Goal: Task Accomplishment & Management: Manage account settings

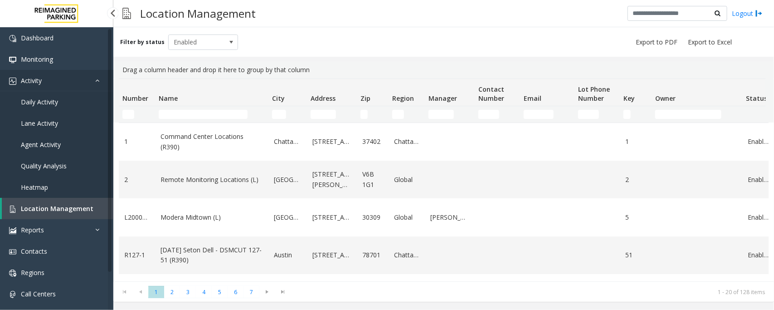
click at [59, 83] on link "Activity" at bounding box center [56, 80] width 113 height 21
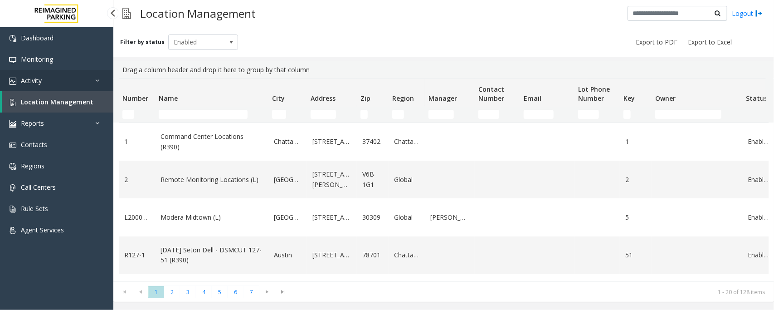
click at [55, 83] on link "Activity" at bounding box center [56, 80] width 113 height 21
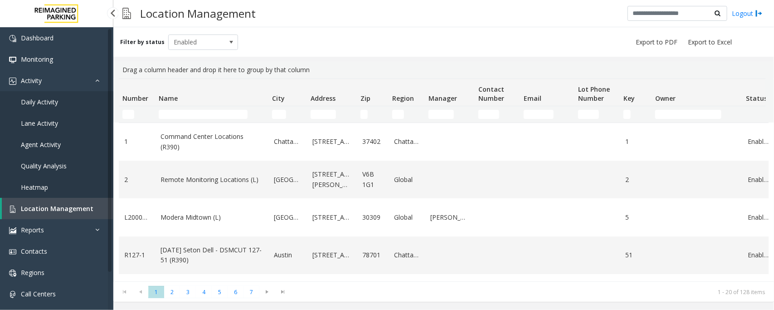
click at [48, 100] on span "Daily Activity" at bounding box center [39, 102] width 37 height 9
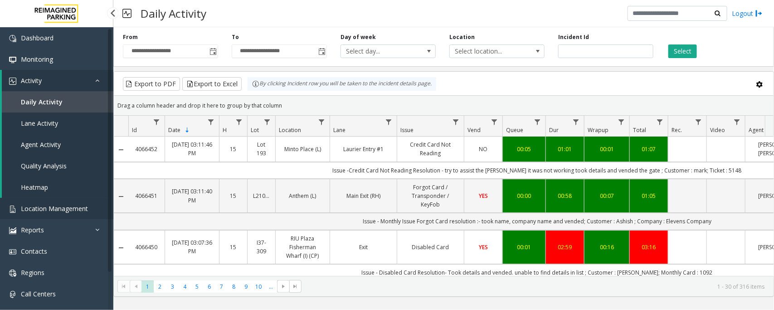
drag, startPoint x: 0, startPoint y: 0, endPoint x: 43, endPoint y: 209, distance: 213.5
click at [43, 209] on span "Location Management" at bounding box center [54, 208] width 67 height 9
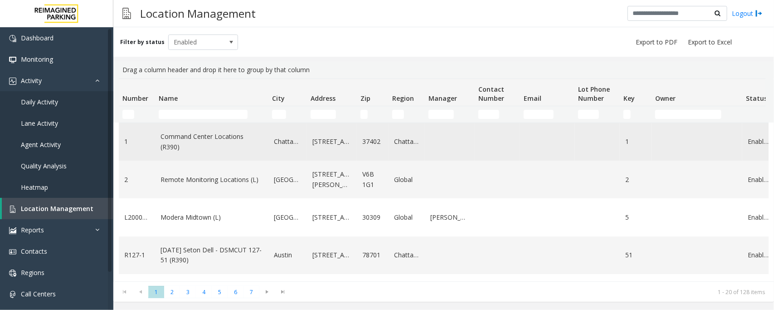
click at [221, 124] on td "Command Center Locations (R390)" at bounding box center [211, 142] width 113 height 38
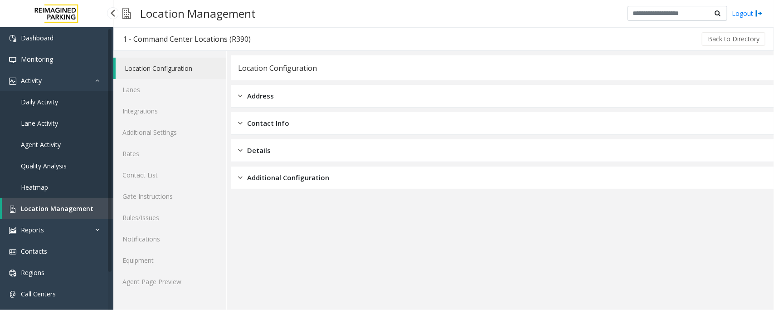
click at [48, 203] on link "Location Management" at bounding box center [58, 208] width 112 height 21
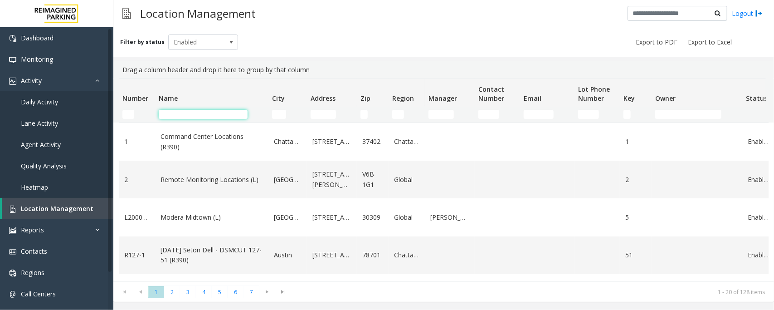
click at [190, 118] on input "Name Filter" at bounding box center [203, 114] width 89 height 9
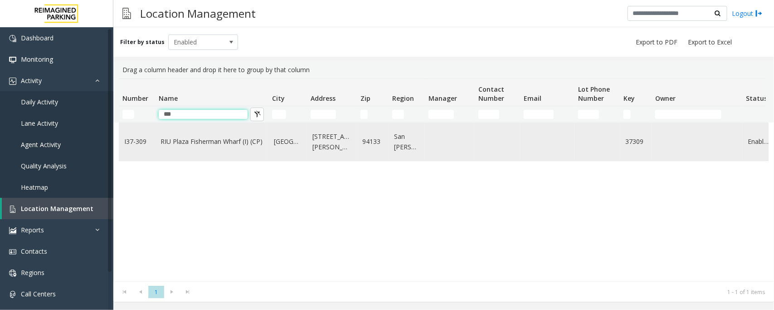
type input "***"
click at [187, 137] on link "RIU Plaza Fisherman Wharf (I) (CP)" at bounding box center [212, 142] width 103 height 10
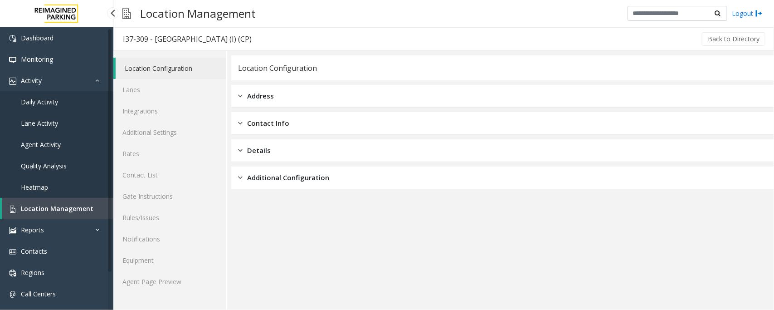
click at [72, 209] on span "Location Management" at bounding box center [57, 208] width 73 height 9
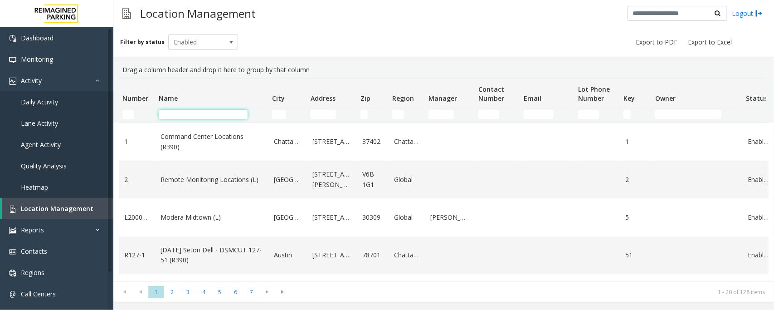
click at [182, 116] on input "Name Filter" at bounding box center [203, 114] width 89 height 9
click at [53, 104] on span "Daily Activity" at bounding box center [39, 102] width 37 height 9
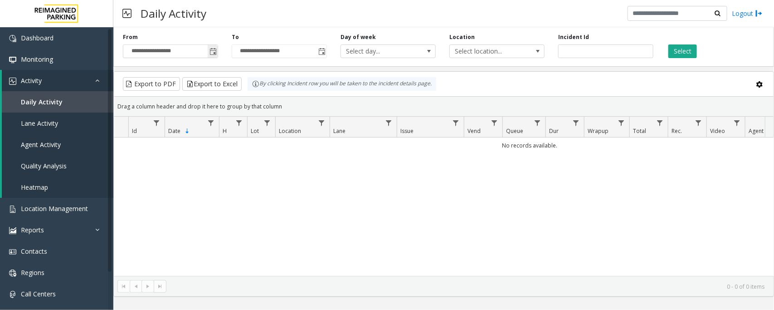
click at [210, 50] on span "Toggle popup" at bounding box center [213, 51] width 7 height 7
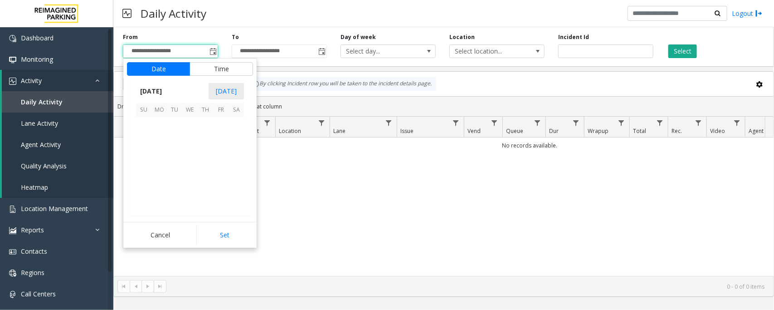
scroll to position [162643, 0]
click at [221, 185] on span "29" at bounding box center [220, 186] width 15 height 15
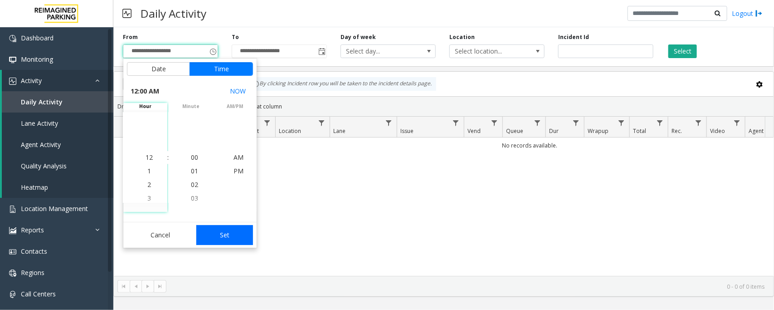
click at [229, 235] on button "Set" at bounding box center [224, 235] width 57 height 20
type input "**********"
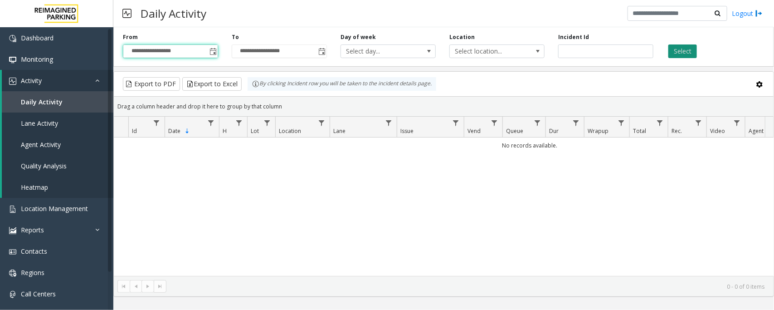
click at [690, 52] on button "Select" at bounding box center [683, 51] width 29 height 14
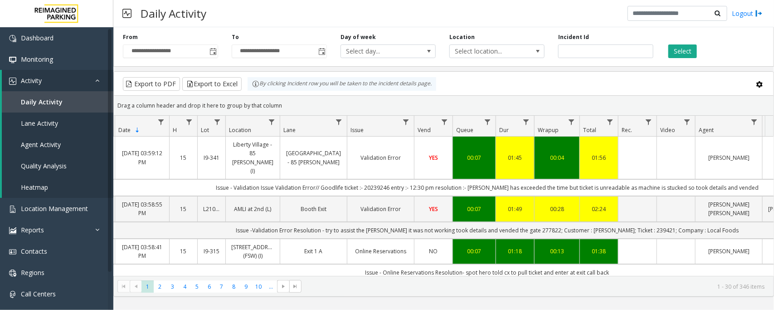
scroll to position [0, 58]
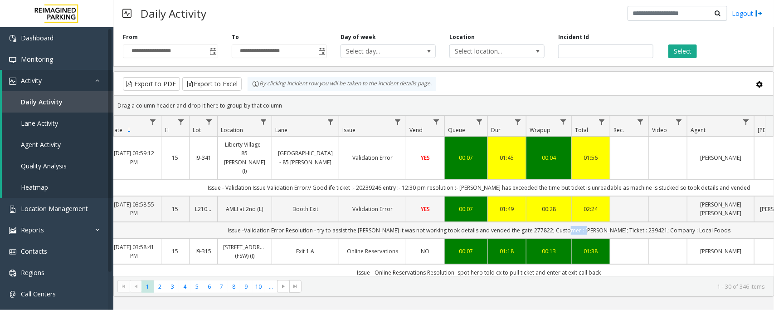
drag, startPoint x: 604, startPoint y: 214, endPoint x: 583, endPoint y: 213, distance: 21.3
click at [583, 222] on td "Issue -Validation Error Resolution - try to assist the parker it was not workin…" at bounding box center [479, 230] width 818 height 17
copy td "shannon"
drag, startPoint x: 676, startPoint y: 212, endPoint x: 707, endPoint y: 214, distance: 30.9
click at [707, 222] on td "Issue -Validation Error Resolution - try to assist the parker it was not workin…" at bounding box center [479, 230] width 818 height 17
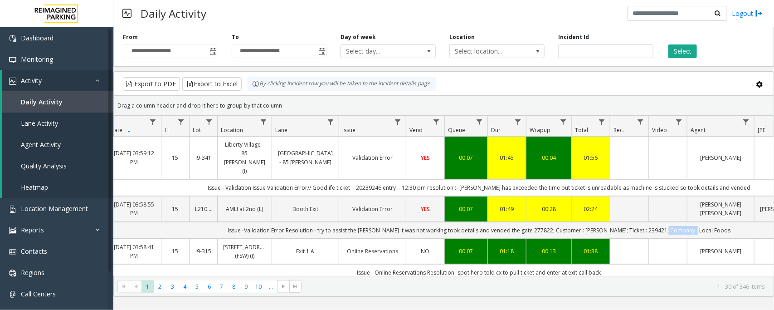
copy td "Local Foods"
drag, startPoint x: 644, startPoint y: 215, endPoint x: 627, endPoint y: 216, distance: 16.8
click at [627, 222] on td "Issue -Validation Error Resolution - try to assist the parker it was not workin…" at bounding box center [479, 230] width 818 height 17
copy td "239421"
drag, startPoint x: 549, startPoint y: 211, endPoint x: 532, endPoint y: 215, distance: 18.0
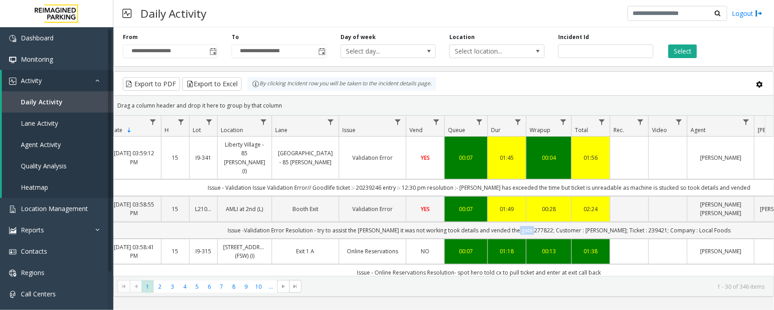
click at [532, 222] on td "Issue -Validation Error Resolution - try to assist the parker it was not workin…" at bounding box center [479, 230] width 818 height 17
copy td "277822"
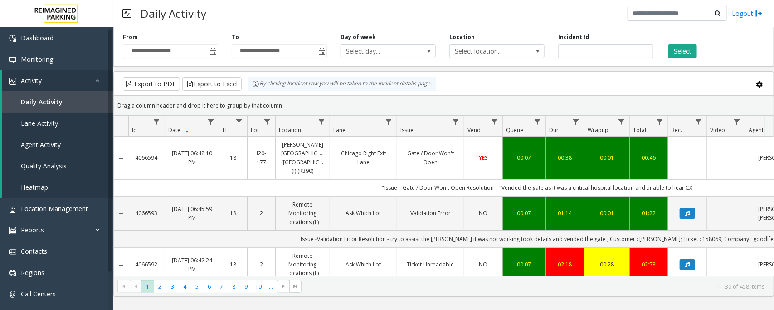
scroll to position [0, 58]
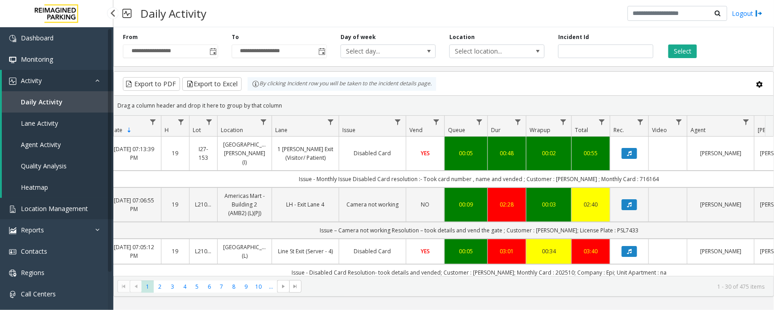
click at [50, 210] on span "Location Management" at bounding box center [54, 208] width 67 height 9
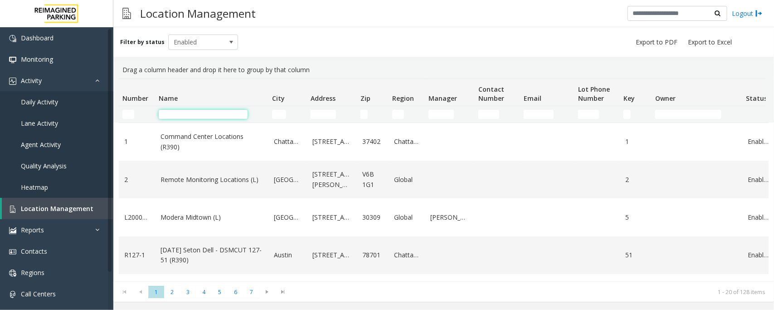
click at [193, 113] on input "Name Filter" at bounding box center [203, 114] width 89 height 9
click at [205, 117] on input "Name Filter" at bounding box center [203, 114] width 89 height 9
click at [42, 101] on span "Daily Activity" at bounding box center [39, 102] width 37 height 9
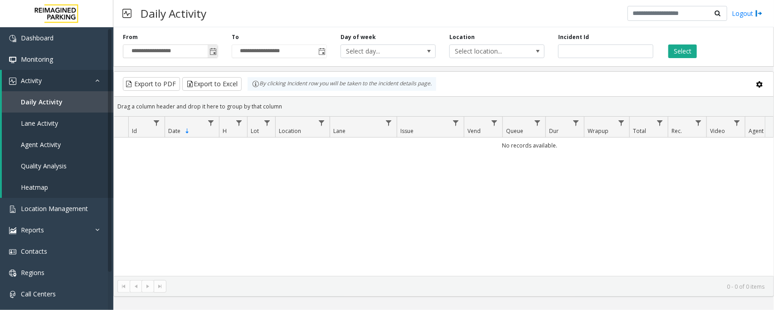
click at [211, 52] on span "Toggle popup" at bounding box center [213, 51] width 7 height 7
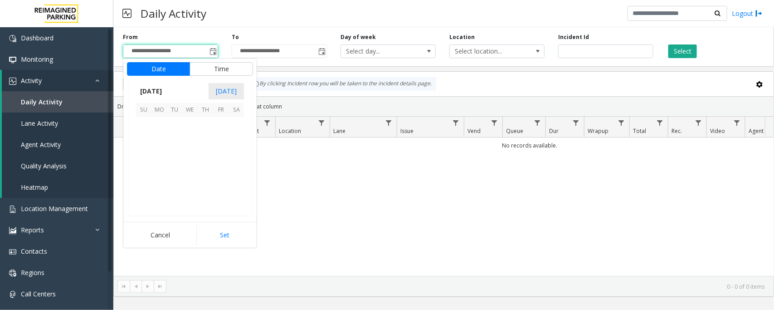
scroll to position [162643, 0]
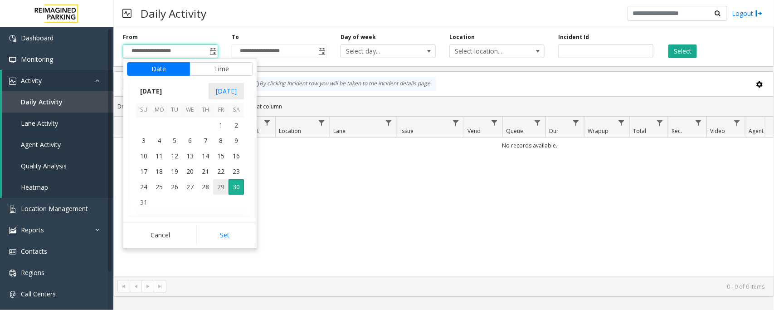
click at [218, 184] on span "29" at bounding box center [220, 186] width 15 height 15
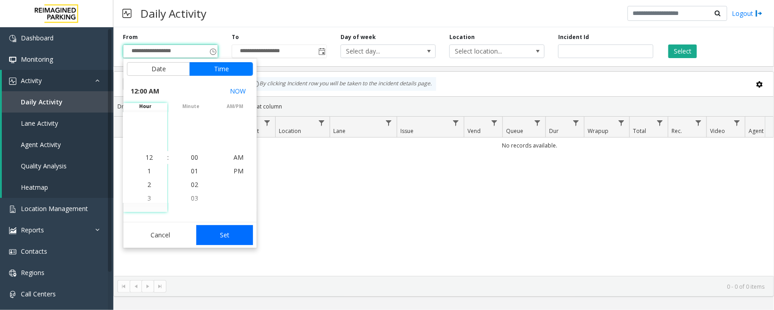
click at [241, 237] on button "Set" at bounding box center [224, 235] width 57 height 20
type input "**********"
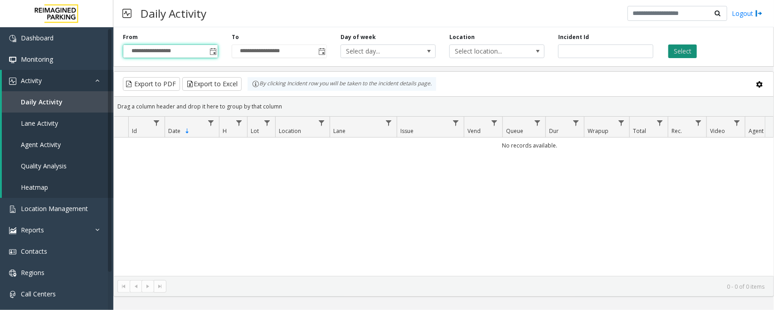
click at [690, 48] on button "Select" at bounding box center [683, 51] width 29 height 14
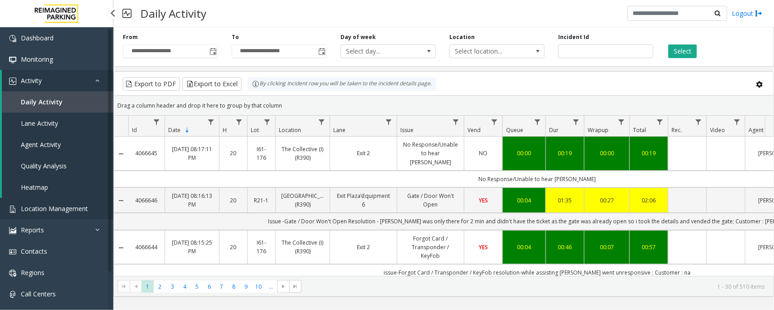
click at [58, 211] on span "Location Management" at bounding box center [54, 208] width 67 height 9
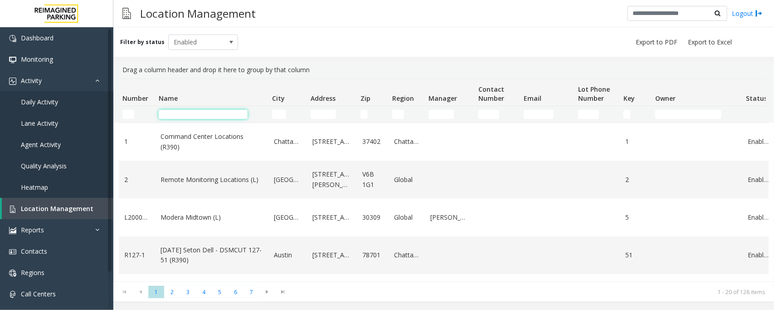
click at [172, 118] on input "Name Filter" at bounding box center [203, 114] width 89 height 9
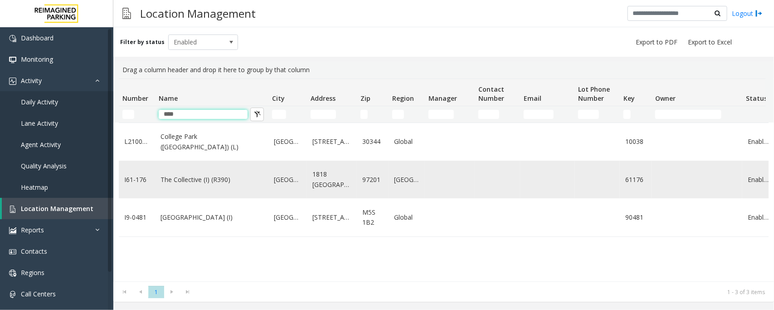
type input "****"
click at [237, 181] on link "The Collective (I) (R390)" at bounding box center [212, 180] width 103 height 10
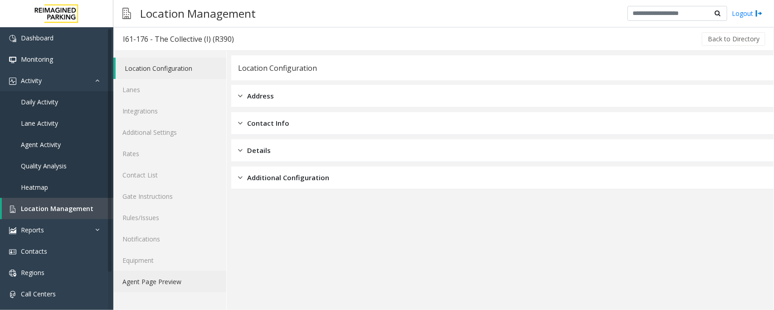
click at [157, 277] on link "Agent Page Preview" at bounding box center [169, 281] width 113 height 21
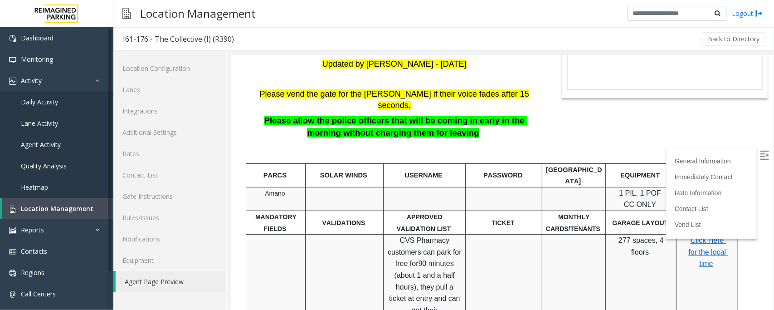
scroll to position [113, 0]
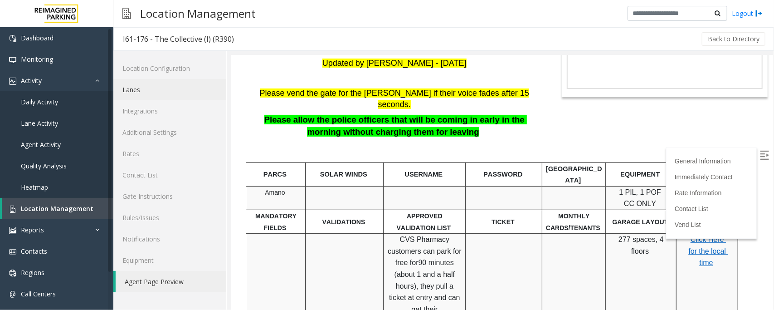
click at [137, 89] on link "Lanes" at bounding box center [169, 89] width 113 height 21
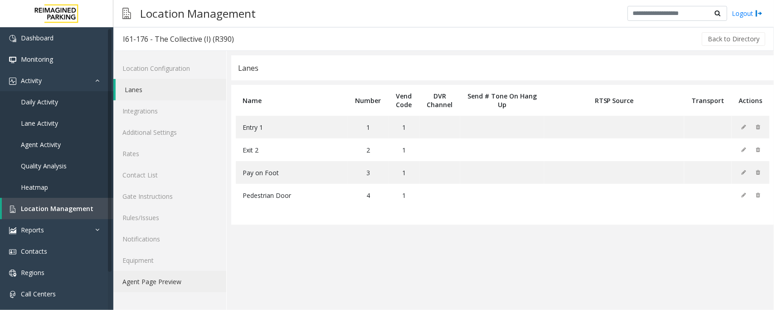
click at [144, 282] on link "Agent Page Preview" at bounding box center [169, 281] width 113 height 21
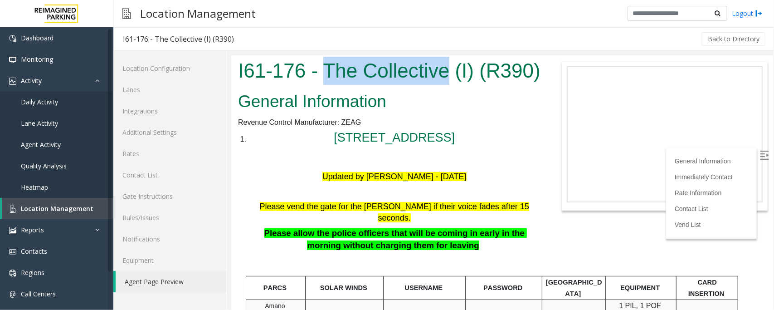
drag, startPoint x: 326, startPoint y: 69, endPoint x: 451, endPoint y: 69, distance: 124.8
click at [451, 69] on h1 "I61-176 - The Collective (I) (R390)" at bounding box center [389, 70] width 303 height 28
copy h1 "The Collective"
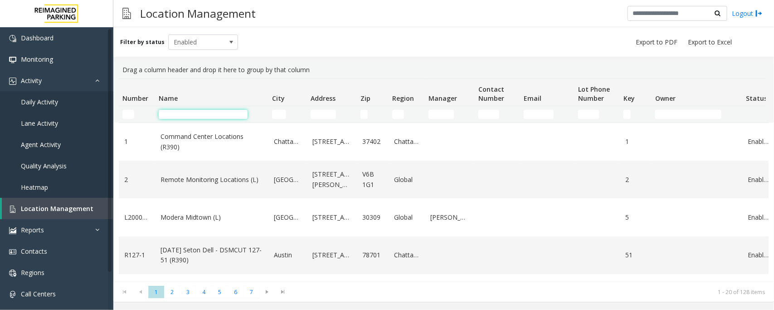
click at [218, 114] on input "Name Filter" at bounding box center [203, 114] width 89 height 9
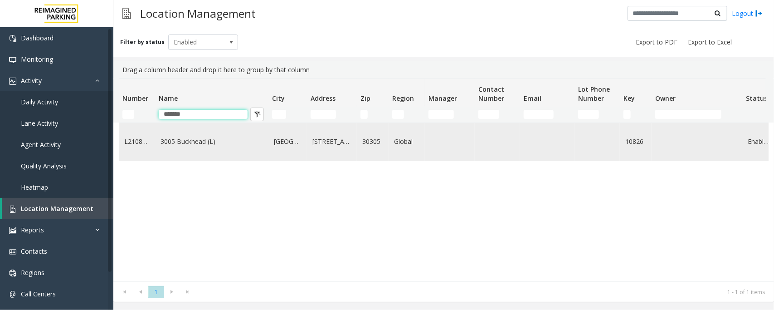
type input "*******"
click at [210, 142] on link "3005 Buckhead (L)" at bounding box center [212, 142] width 103 height 10
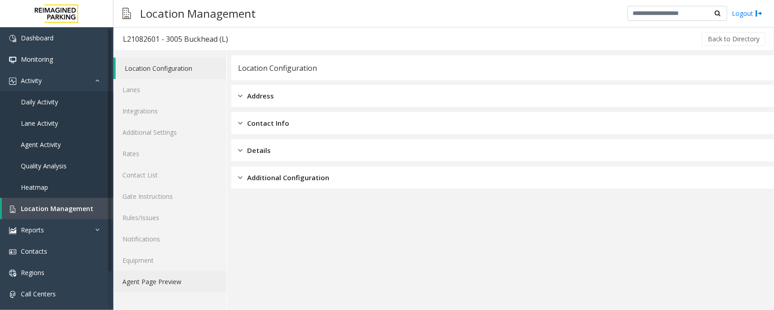
click at [183, 281] on link "Agent Page Preview" at bounding box center [169, 281] width 113 height 21
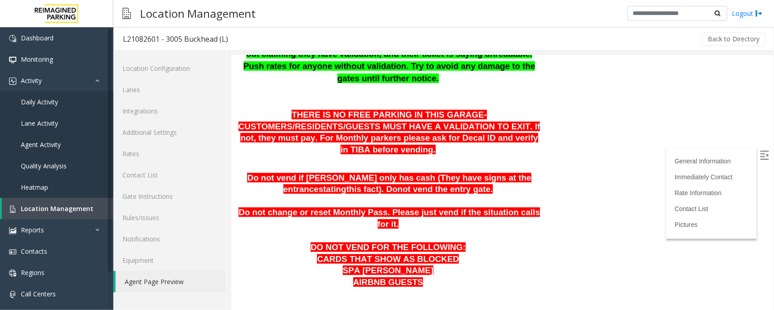
scroll to position [227, 0]
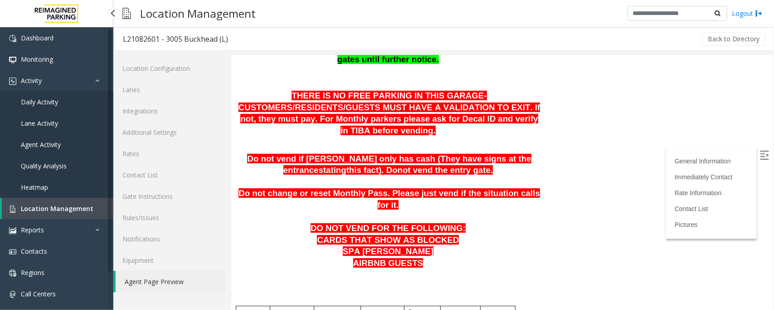
click at [42, 99] on span "Daily Activity" at bounding box center [39, 102] width 37 height 9
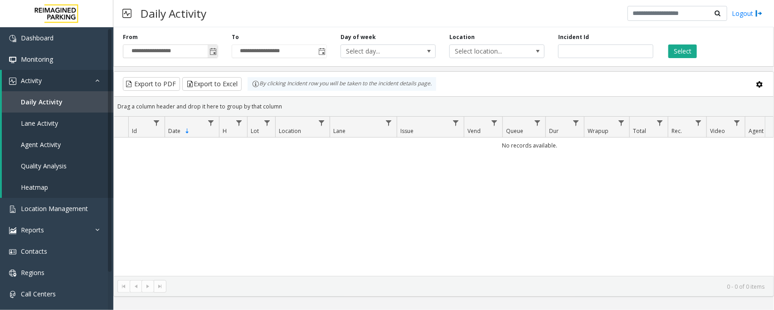
click at [215, 51] on span "Toggle popup" at bounding box center [213, 51] width 7 height 7
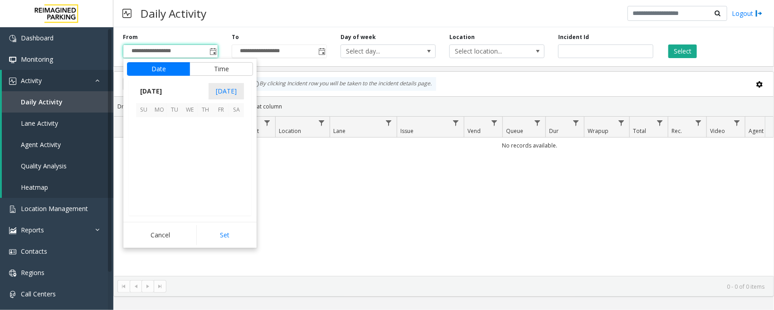
scroll to position [162643, 0]
click at [221, 185] on span "29" at bounding box center [220, 186] width 15 height 15
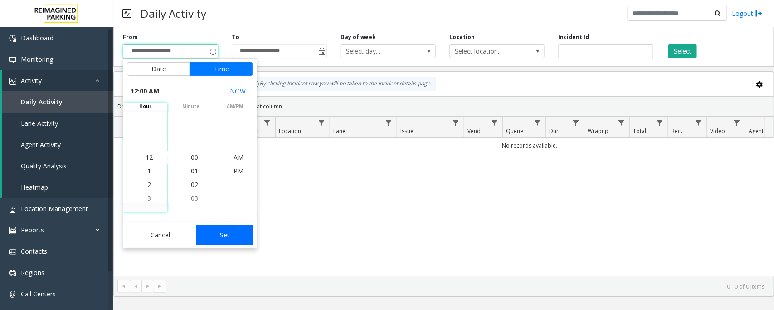
click at [220, 236] on button "Set" at bounding box center [224, 235] width 57 height 20
type input "**********"
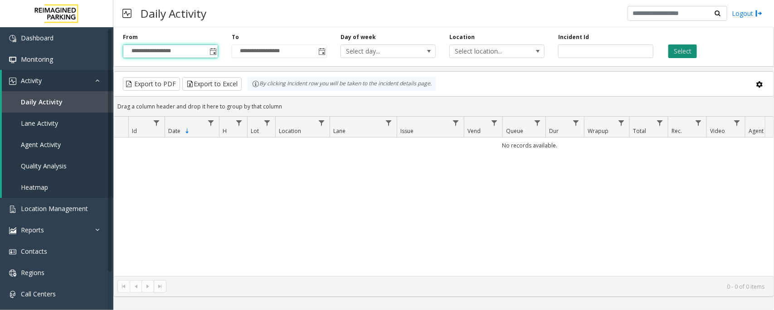
click at [683, 48] on button "Select" at bounding box center [683, 51] width 29 height 14
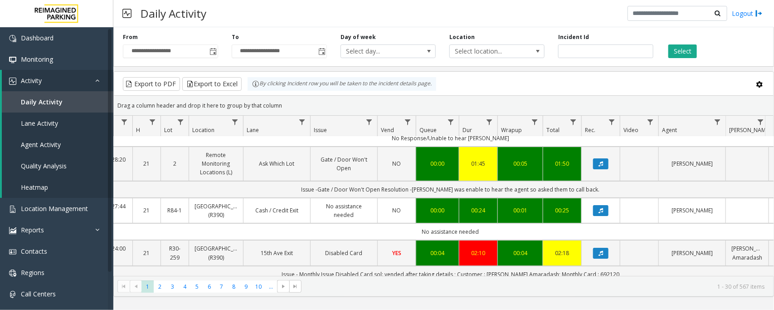
scroll to position [0, 87]
